Goal: Task Accomplishment & Management: Complete application form

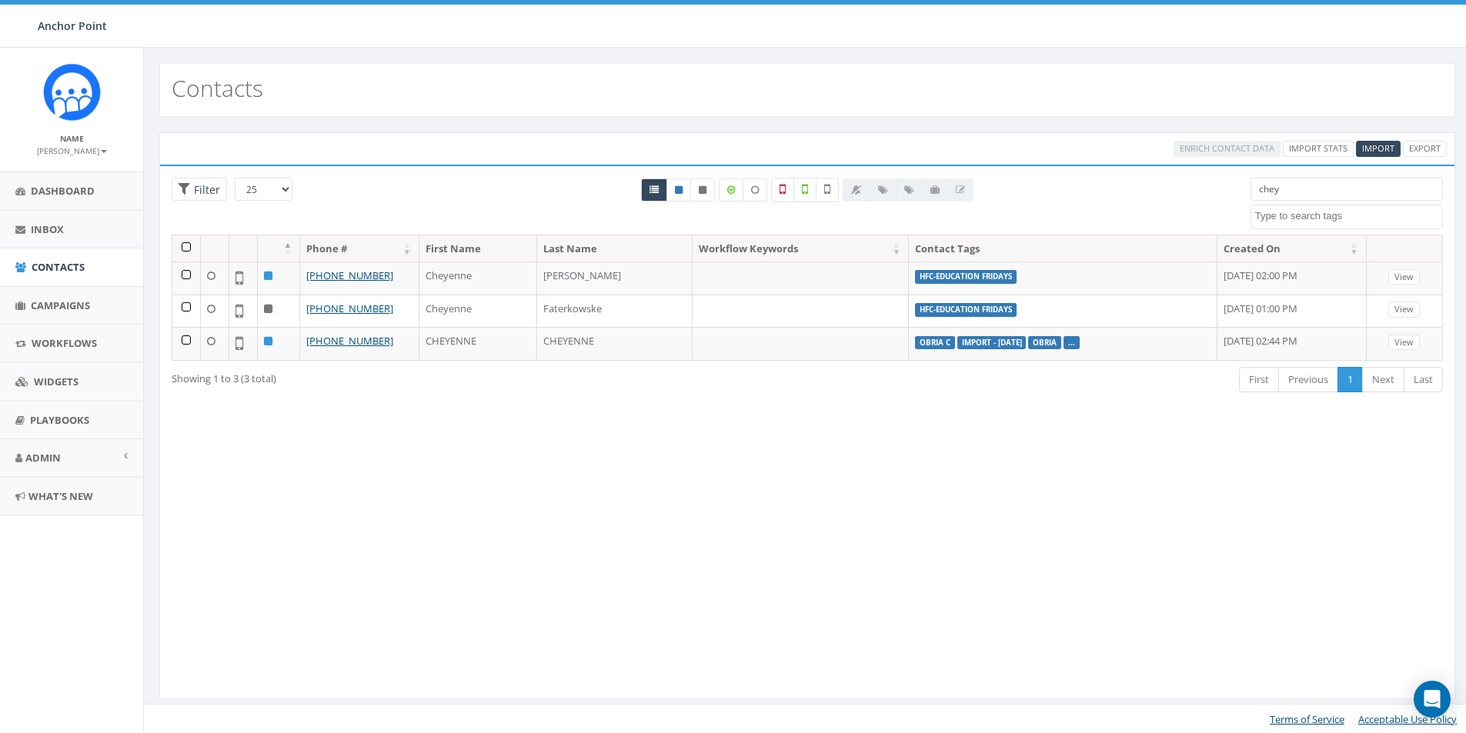
select select
click at [1388, 144] on span "Import" at bounding box center [1378, 148] width 32 height 12
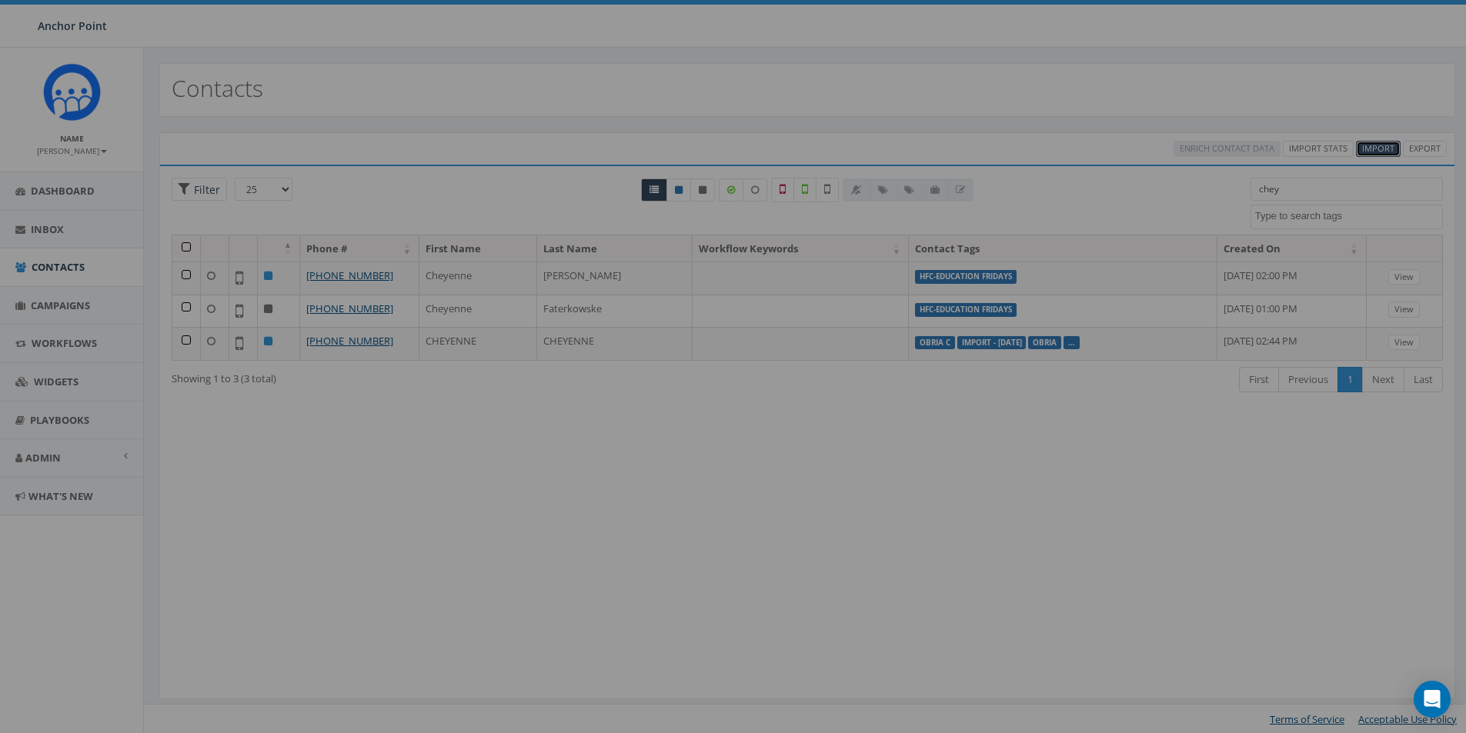
select select
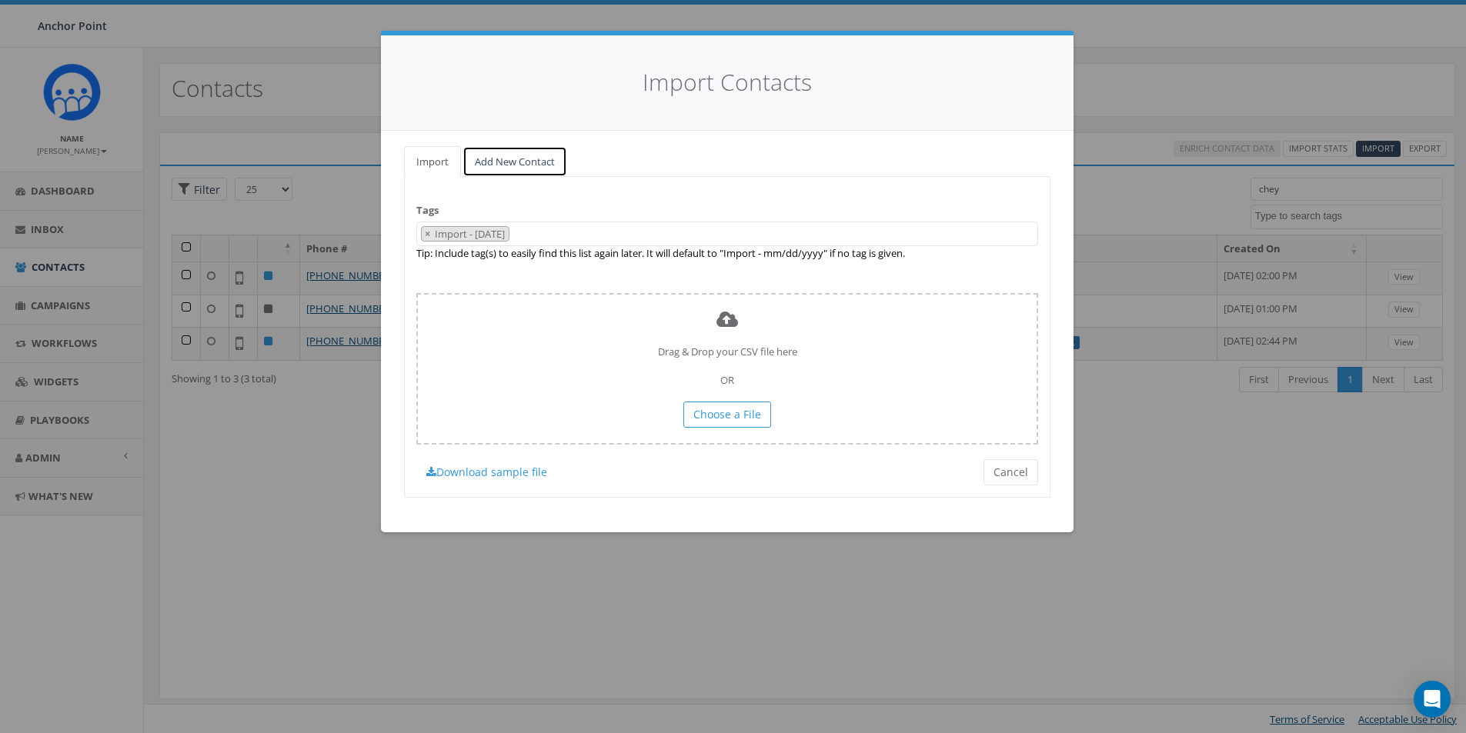
click at [519, 158] on link "Add New Contact" at bounding box center [515, 162] width 105 height 32
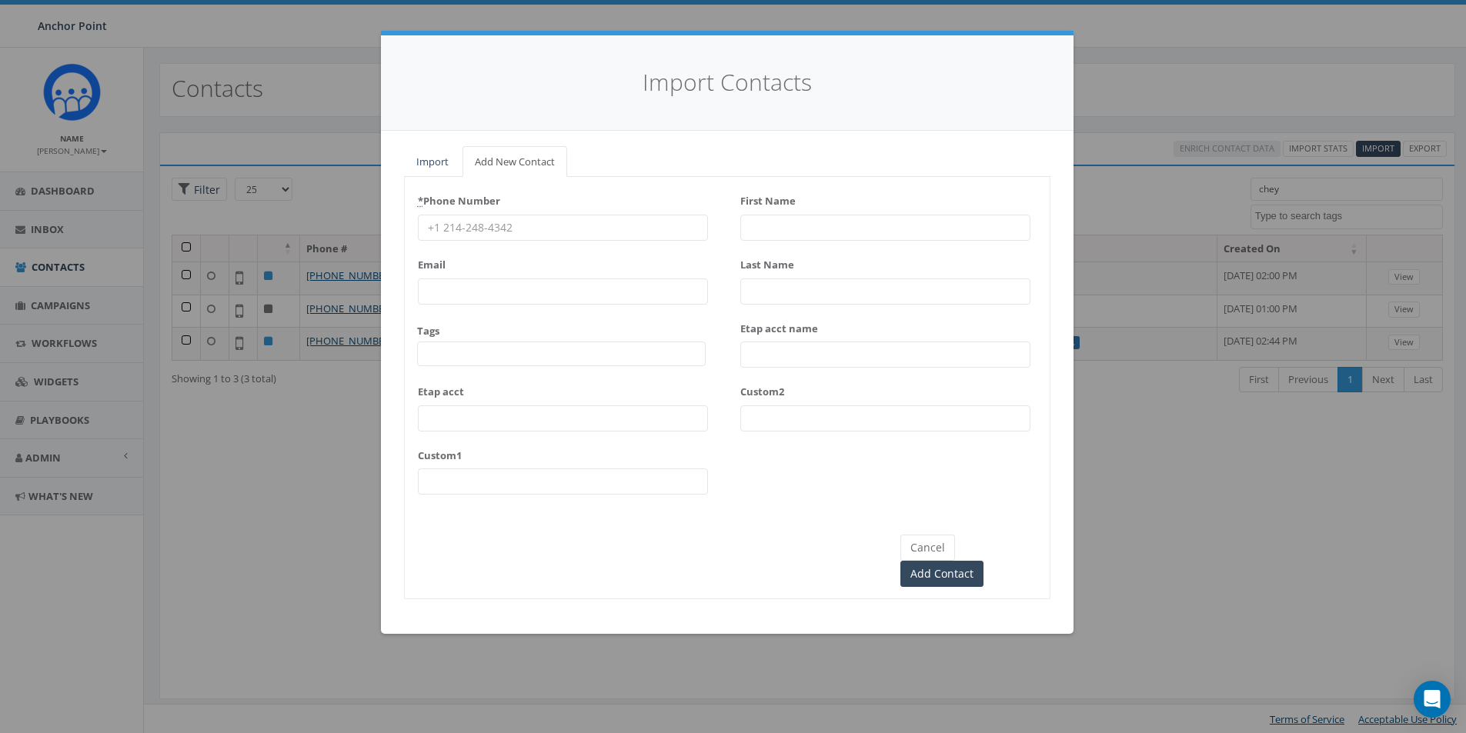
click at [467, 230] on input "* Phone Number" at bounding box center [563, 228] width 290 height 26
type input "[PHONE_NUMBER]"
click at [457, 358] on span at bounding box center [561, 354] width 289 height 25
type textarea "HFC"
select select "HFC-Education Fridays"
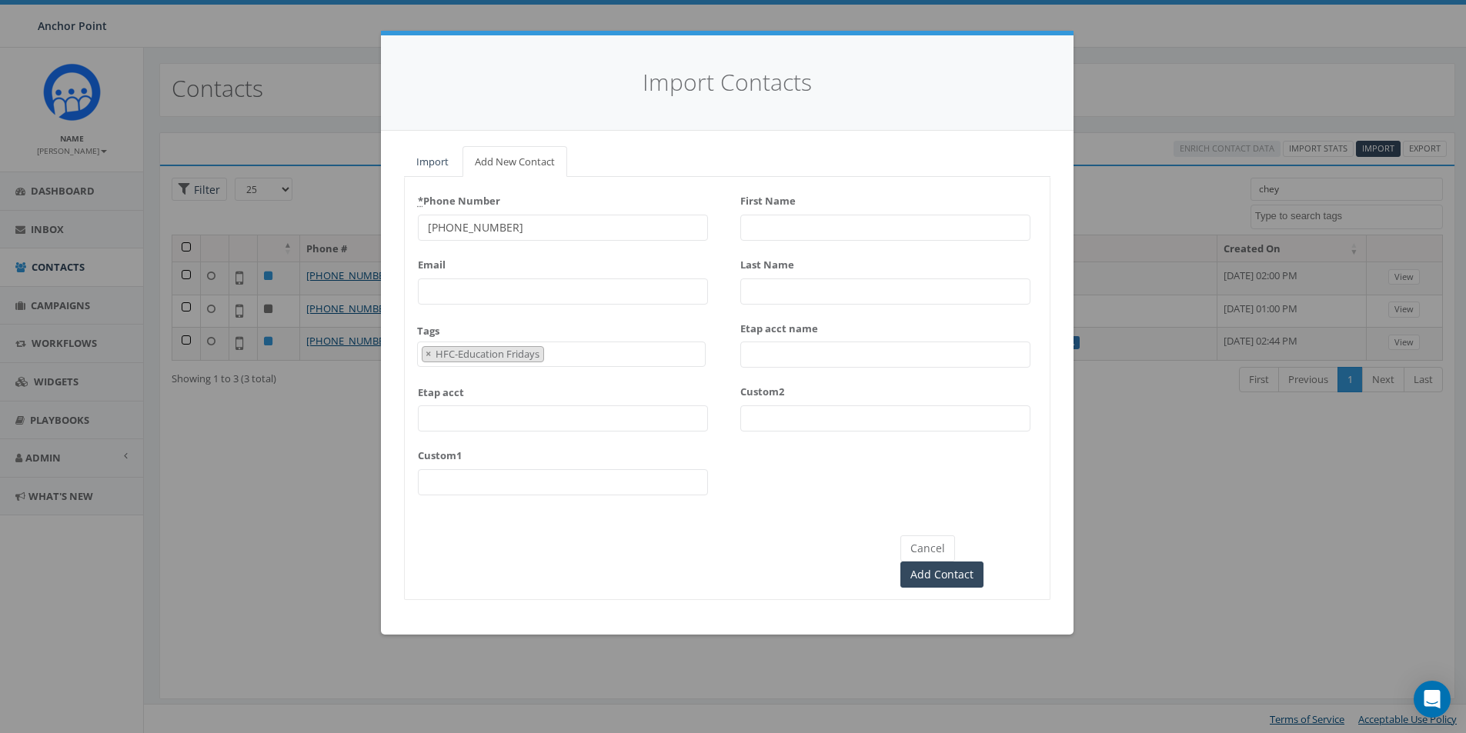
scroll to position [512, 0]
click at [787, 219] on input "First Name" at bounding box center [885, 228] width 290 height 26
type input "[PERSON_NAME]"
click at [783, 288] on input "Enriquz" at bounding box center [885, 292] width 290 height 26
type input "[PERSON_NAME]"
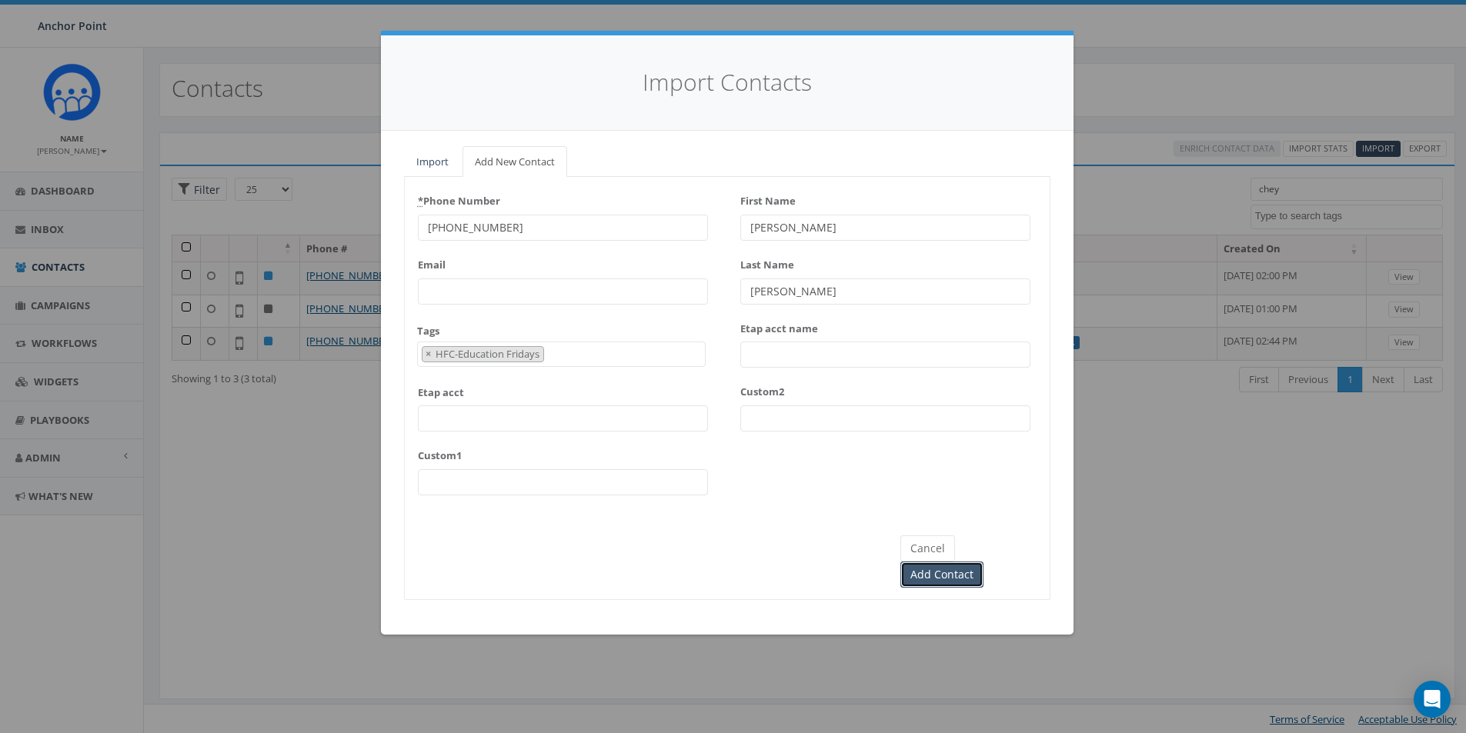
click at [984, 562] on input "Add Contact" at bounding box center [941, 575] width 83 height 26
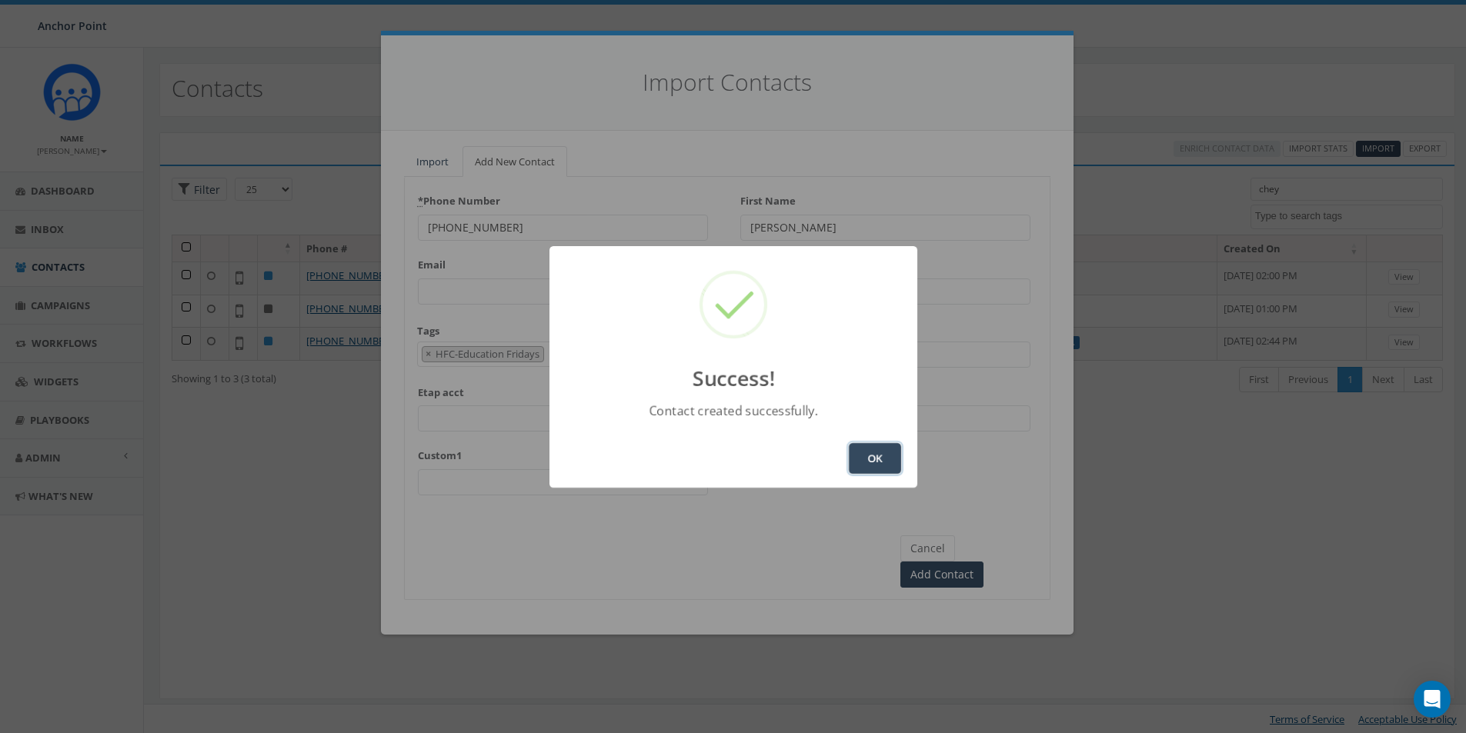
click at [868, 450] on button "OK" at bounding box center [875, 458] width 52 height 31
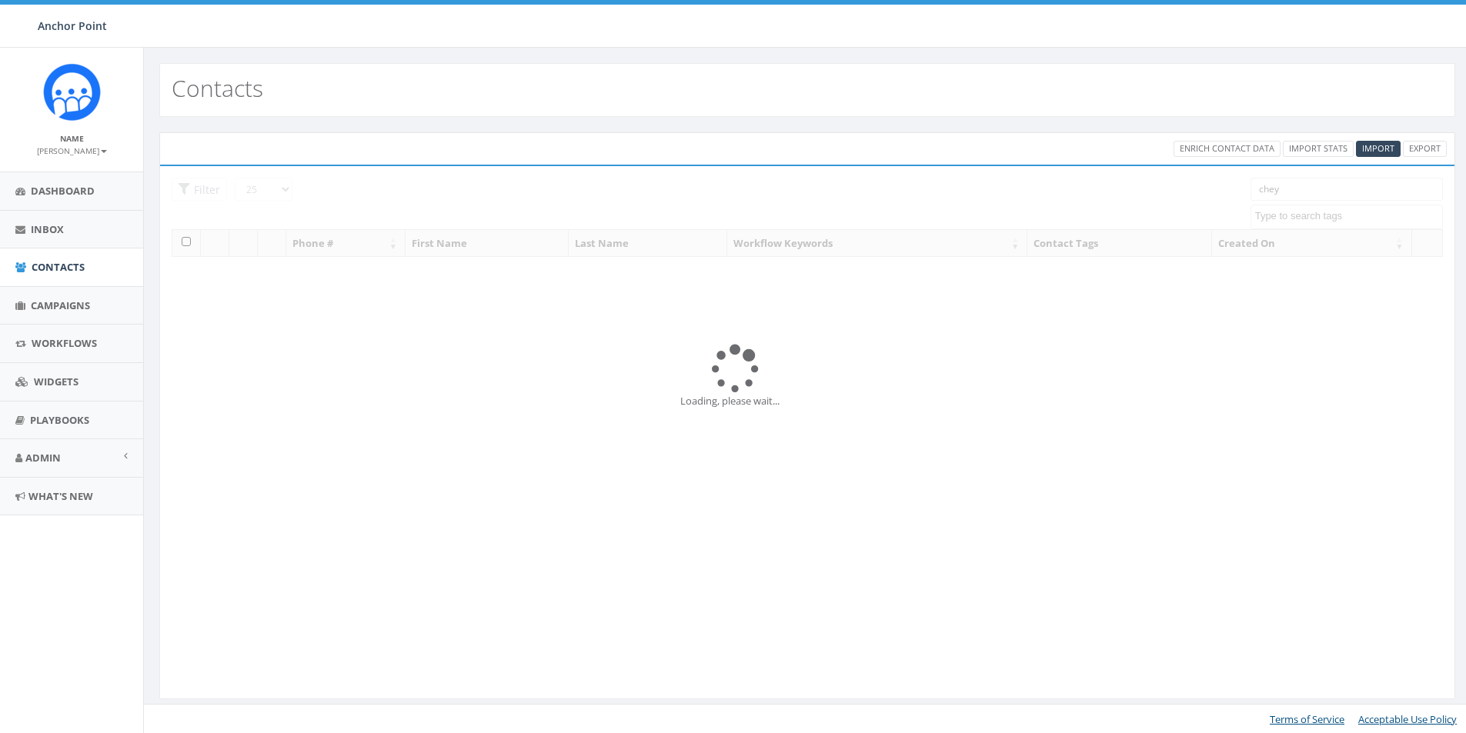
select select
